Goal: Task Accomplishment & Management: Complete application form

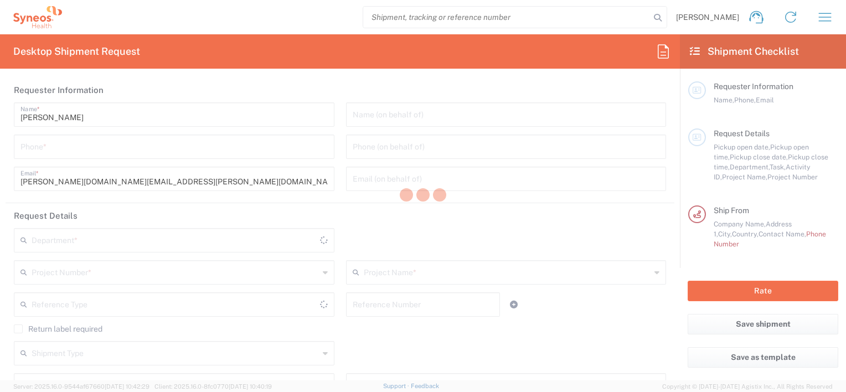
type input "3190"
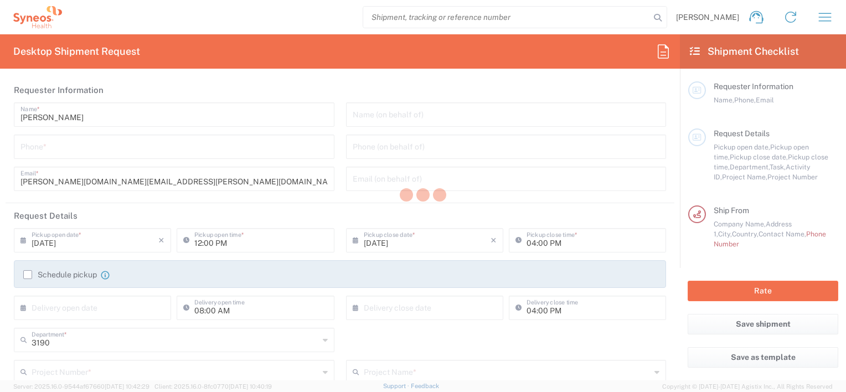
type input "United Kingdom"
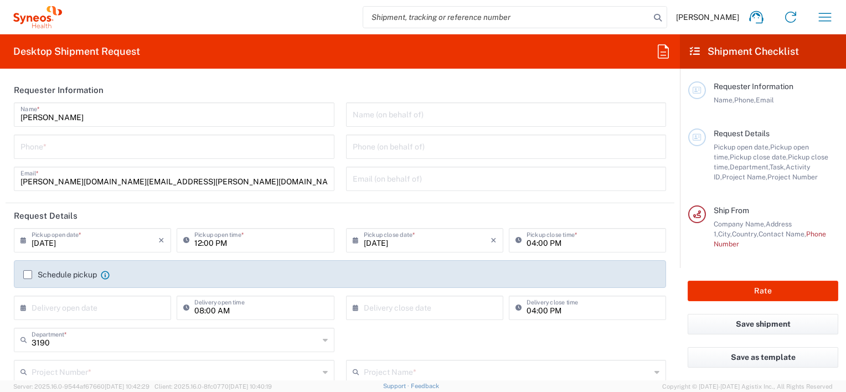
type input "Illingworth Research Group Ltd-Macclesfield UK"
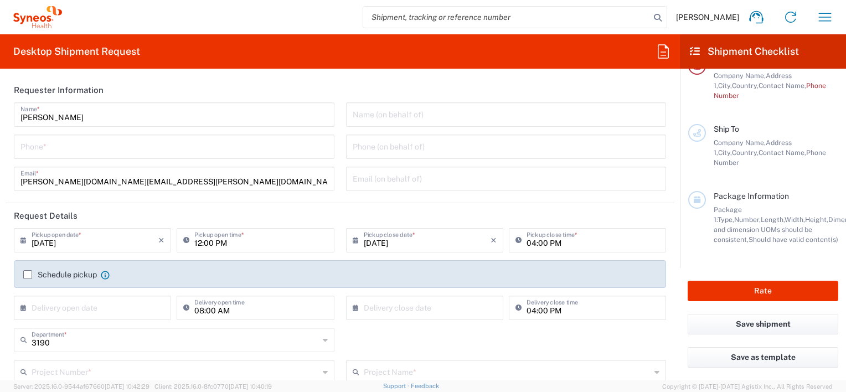
click at [333, 165] on div "Lisa Hughes Name * Phone * lisa.hughes@illingworthresearch.com Email *" at bounding box center [174, 150] width 332 height 96
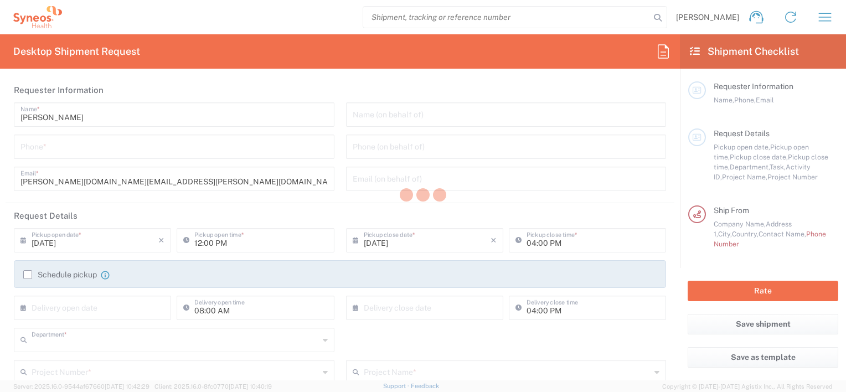
type input "3190"
type input "United Kingdom"
type input "Illingworth Research Group Ltd-Macclesfield UK"
